Goal: Transaction & Acquisition: Purchase product/service

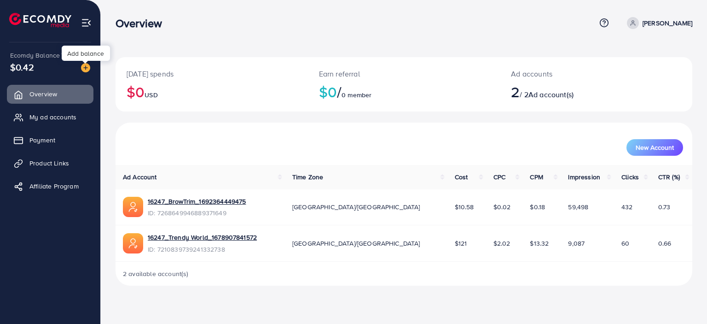
click at [87, 65] on img at bounding box center [85, 67] width 9 height 9
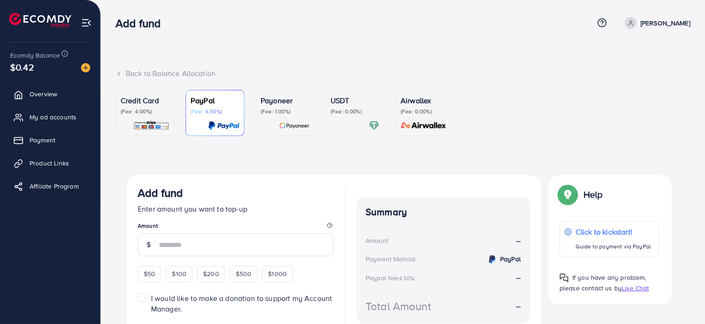
click at [170, 108] on link "Credit Card (Fee: 4.00%)" at bounding box center [145, 113] width 59 height 46
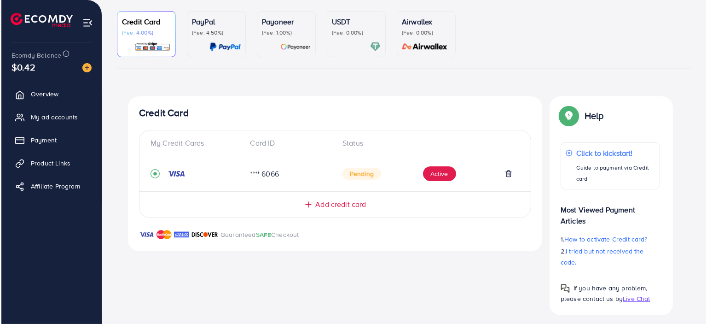
scroll to position [84, 0]
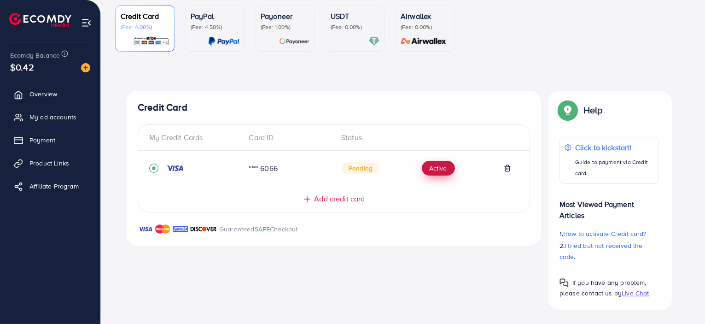
click at [440, 171] on button "Active" at bounding box center [438, 168] width 33 height 15
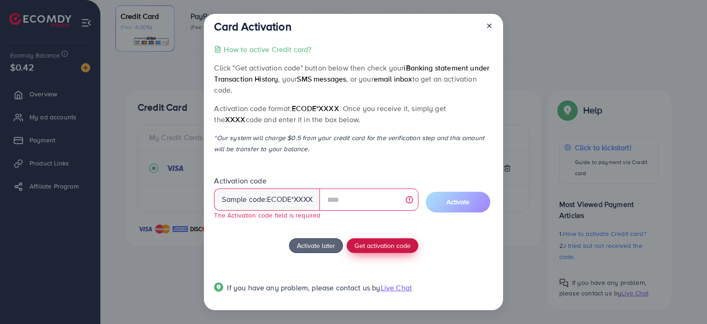
click at [350, 241] on button "Get activation code" at bounding box center [383, 245] width 72 height 15
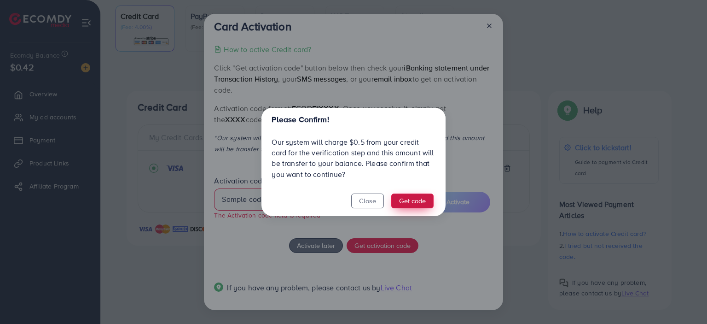
click at [393, 205] on button "Get code" at bounding box center [412, 200] width 42 height 15
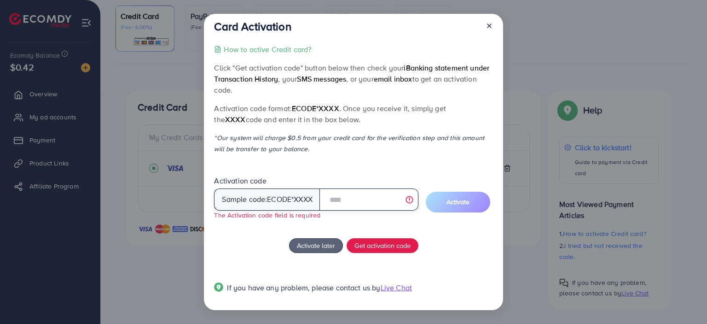
click at [379, 198] on input "text" at bounding box center [369, 199] width 99 height 22
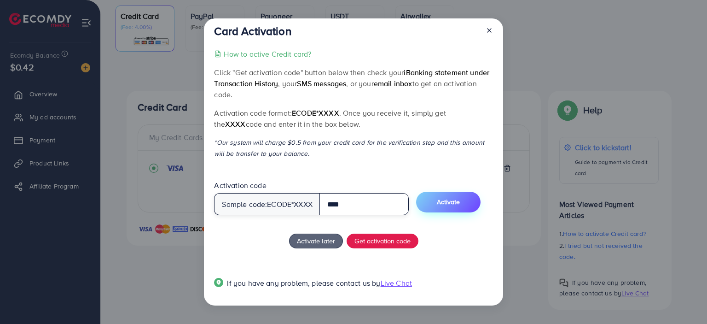
type input "****"
click at [479, 208] on button "Activate" at bounding box center [448, 202] width 64 height 21
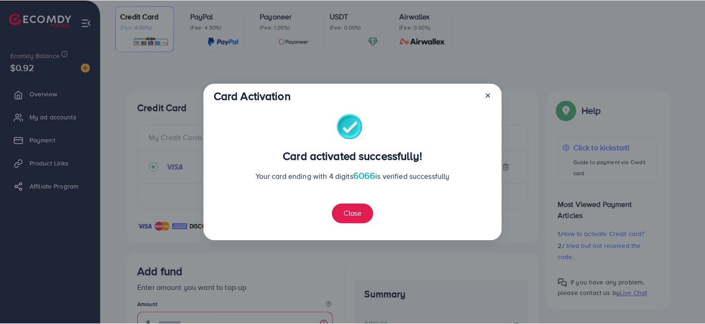
scroll to position [95, 0]
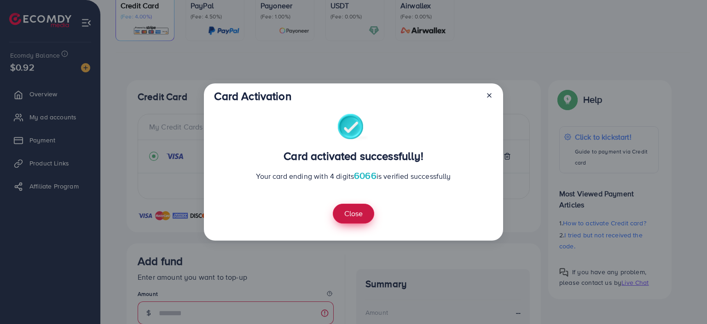
click at [337, 213] on button "Close" at bounding box center [353, 214] width 41 height 20
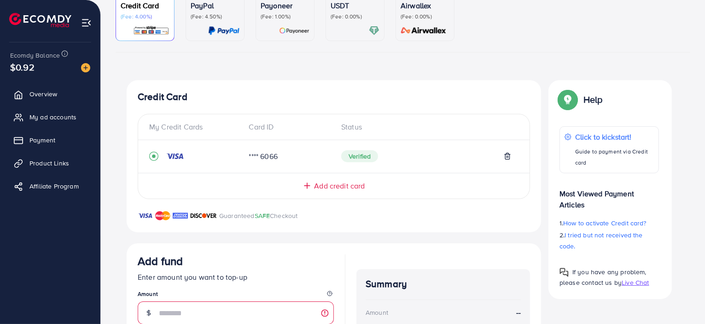
click at [531, 160] on div "Credit Card My Credit Cards Card ID Status **** 6066 Verified Add credit card G…" at bounding box center [334, 156] width 414 height 152
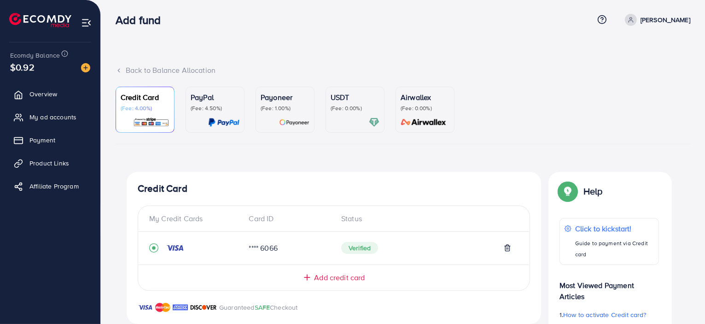
scroll to position [1, 0]
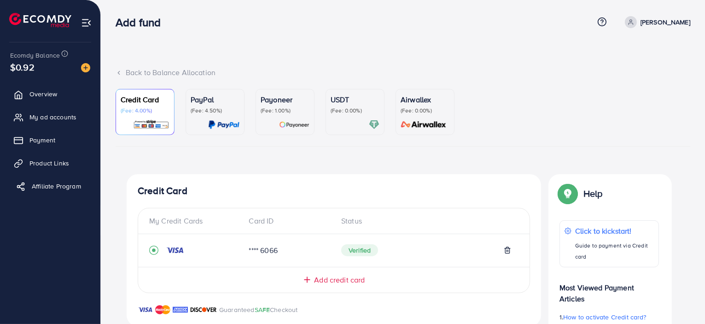
click at [14, 189] on link "Affiliate Program" at bounding box center [50, 186] width 87 height 18
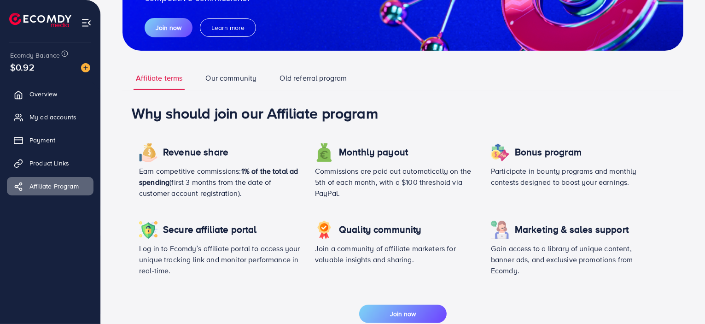
scroll to position [130, 0]
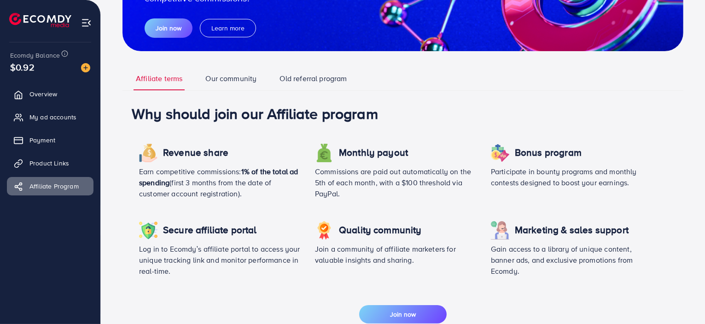
click at [304, 82] on link "Old referral program" at bounding box center [314, 81] width 72 height 17
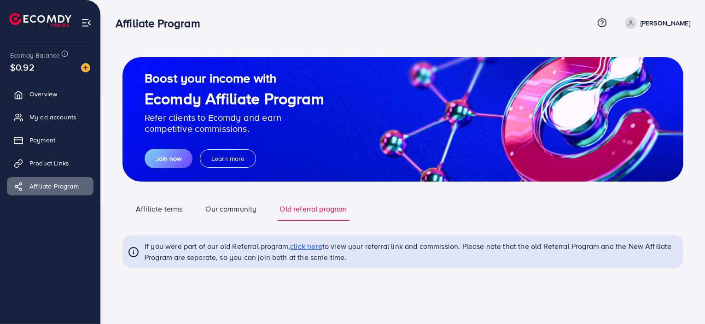
scroll to position [0, 0]
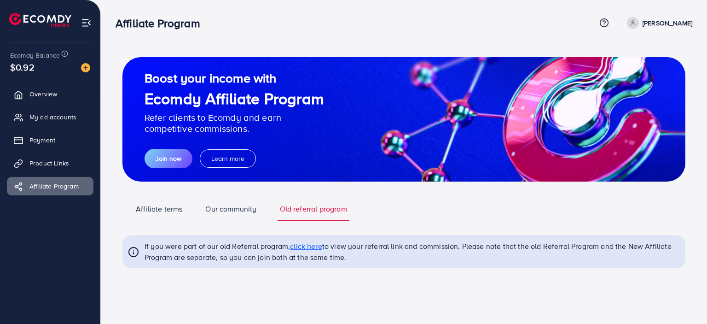
click at [163, 209] on link "Affiliate terms" at bounding box center [159, 212] width 51 height 17
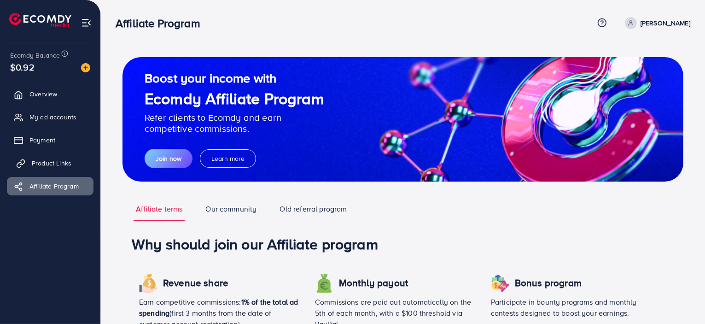
click at [76, 159] on link "Product Links" at bounding box center [50, 163] width 87 height 18
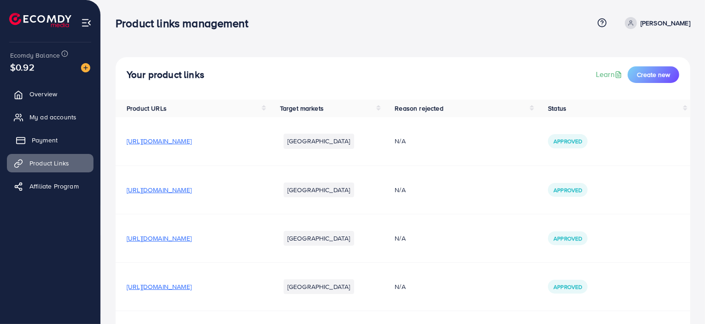
click at [76, 140] on link "Payment" at bounding box center [50, 140] width 87 height 18
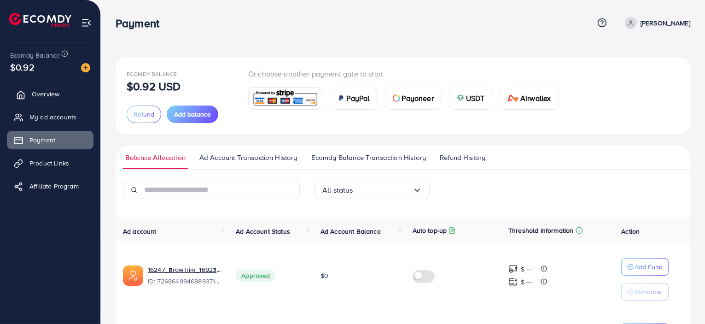
click at [77, 90] on link "Overview" at bounding box center [50, 94] width 87 height 18
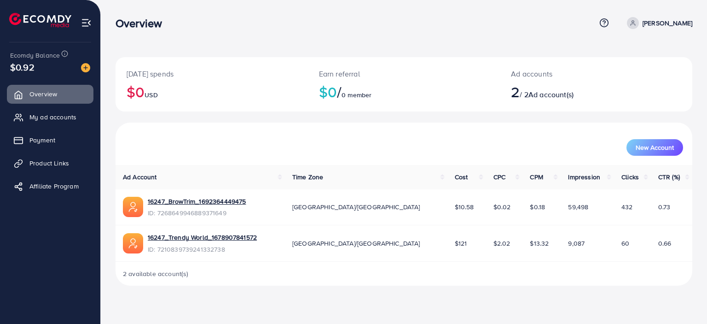
click at [663, 31] on div "Overview Help Center Contact Support Term and policy About Us Haseeb Profile Lo…" at bounding box center [404, 23] width 577 height 25
click at [639, 26] on span at bounding box center [633, 23] width 12 height 12
click at [633, 80] on span "Log out" at bounding box center [637, 75] width 25 height 11
